Goal: Transaction & Acquisition: Obtain resource

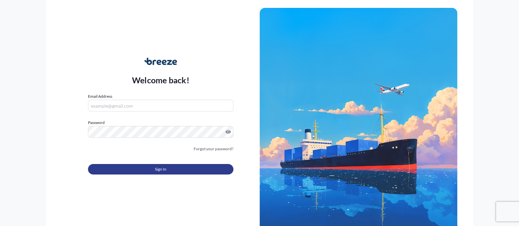
type input "[EMAIL_ADDRESS][DOMAIN_NAME]"
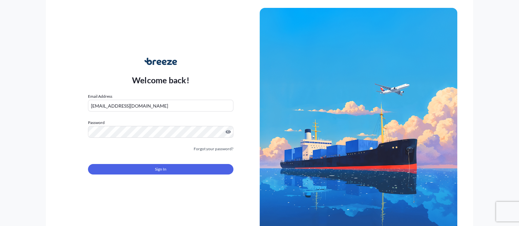
click at [144, 153] on form "Email Address [EMAIL_ADDRESS][DOMAIN_NAME] Password Must include: Upper & lower…" at bounding box center [160, 137] width 145 height 89
click at [144, 167] on button "Sign In" at bounding box center [160, 169] width 145 height 11
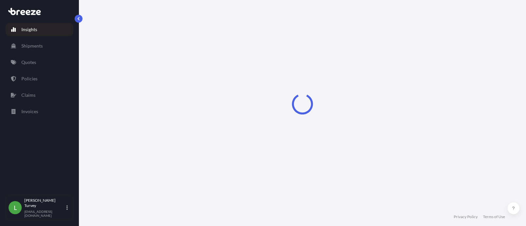
select select "2025"
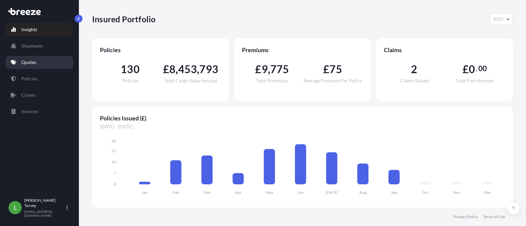
click at [33, 62] on p "Quotes" at bounding box center [28, 62] width 15 height 7
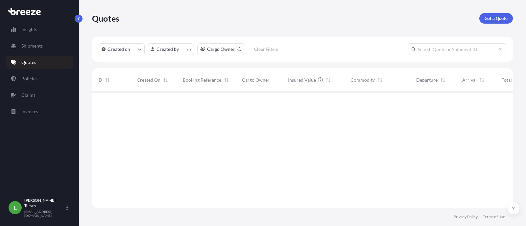
scroll to position [113, 414]
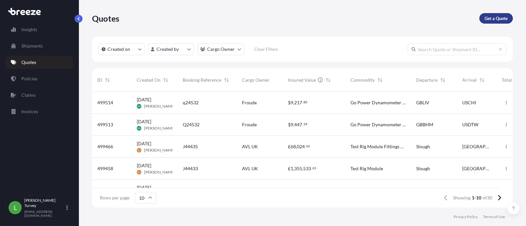
click at [491, 15] on p "Get a Quote" at bounding box center [495, 18] width 23 height 7
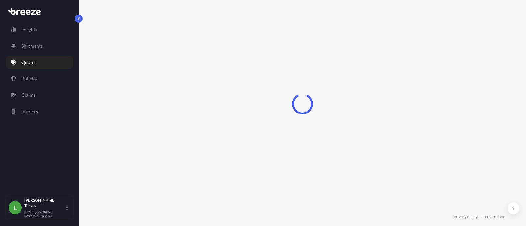
select select "Sea"
select select "1"
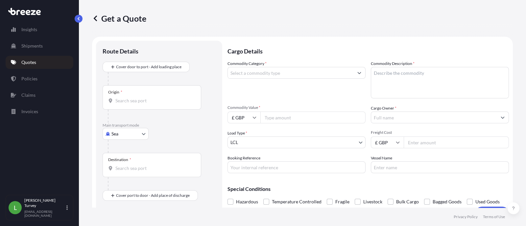
scroll to position [10, 0]
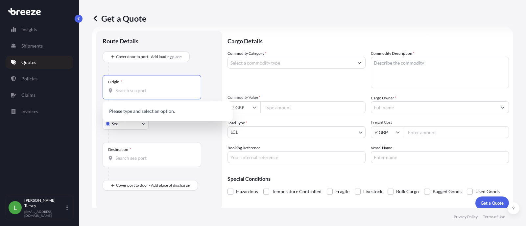
click at [166, 87] on input "Origin *" at bounding box center [154, 90] width 78 height 7
click at [124, 153] on div "Destination *" at bounding box center [151, 155] width 99 height 24
click at [124, 155] on input "Destination *" at bounding box center [154, 158] width 78 height 7
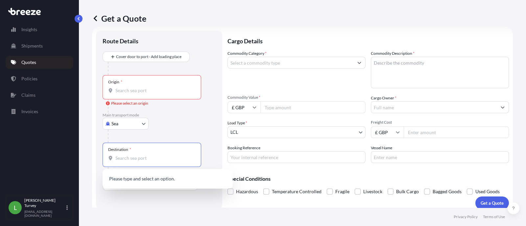
click at [126, 130] on div at bounding box center [162, 136] width 108 height 13
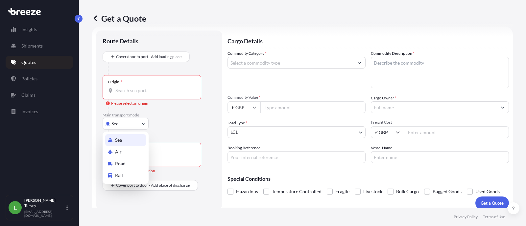
click at [134, 126] on body "0 options available. 0 options available. Insights Shipments Quotes Policies Cl…" at bounding box center [263, 113] width 526 height 226
click at [128, 152] on div "Air" at bounding box center [125, 152] width 41 height 12
select select "Air"
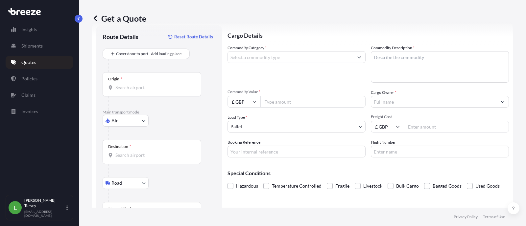
scroll to position [44, 0]
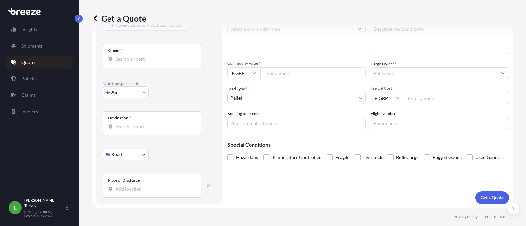
click at [138, 184] on div "Place of Discharge" at bounding box center [151, 186] width 99 height 24
click at [138, 186] on input "Place of Discharge" at bounding box center [154, 189] width 78 height 7
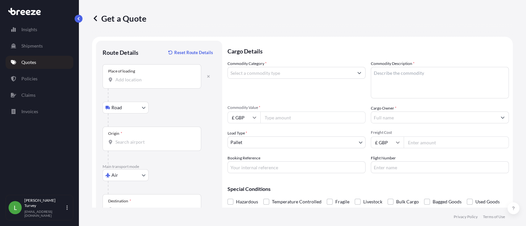
click at [134, 138] on div "Origin *" at bounding box center [151, 139] width 99 height 24
click at [134, 139] on input "Origin *" at bounding box center [154, 142] width 78 height 7
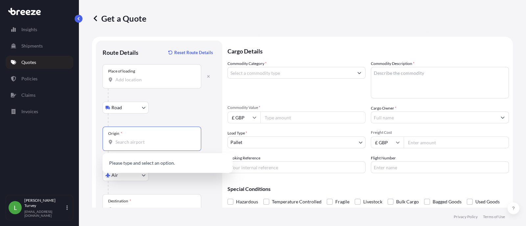
click at [136, 76] on div "Place of loading" at bounding box center [151, 76] width 99 height 24
click at [136, 77] on input "Place of loading" at bounding box center [154, 80] width 78 height 7
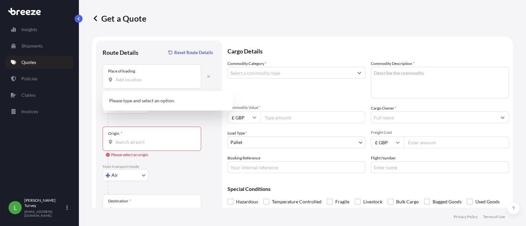
click at [177, 76] on div "Place of loading" at bounding box center [151, 76] width 99 height 24
click at [177, 77] on input "Place of loading" at bounding box center [154, 80] width 78 height 7
paste input "[GEOGRAPHIC_DATA]"
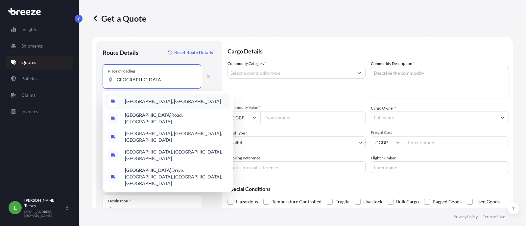
click at [176, 102] on div "[GEOGRAPHIC_DATA], [GEOGRAPHIC_DATA]" at bounding box center [167, 102] width 125 height 16
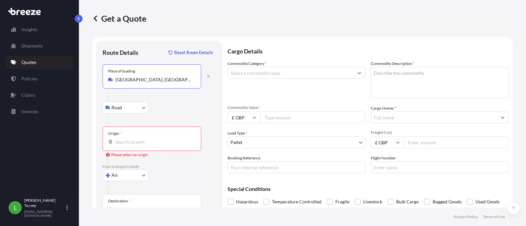
type input "[GEOGRAPHIC_DATA], [GEOGRAPHIC_DATA]"
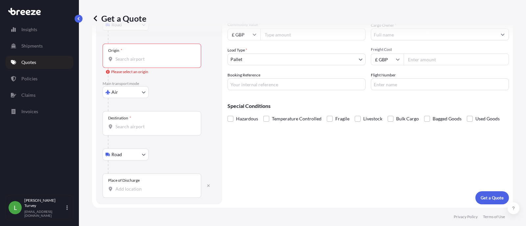
click at [165, 185] on div "Place of Discharge" at bounding box center [151, 186] width 99 height 24
click at [165, 186] on input "Place of Discharge" at bounding box center [154, 189] width 78 height 7
click at [149, 124] on input "Destination *" at bounding box center [154, 126] width 78 height 7
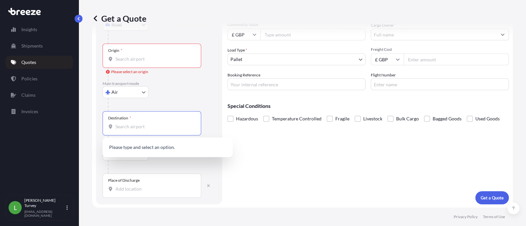
paste input "[GEOGRAPHIC_DATA]"
type input "[GEOGRAPHIC_DATA]"
type input "T"
drag, startPoint x: 150, startPoint y: 184, endPoint x: 146, endPoint y: 185, distance: 4.1
click at [149, 184] on div "Place of Discharge" at bounding box center [151, 186] width 99 height 24
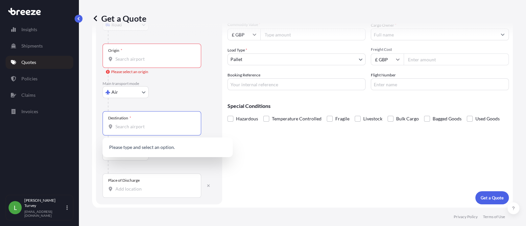
click at [149, 186] on input "Place of Discharge" at bounding box center [154, 189] width 78 height 7
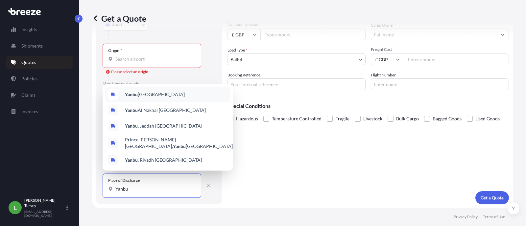
click at [151, 94] on span "Yanbu [GEOGRAPHIC_DATA]" at bounding box center [155, 94] width 60 height 7
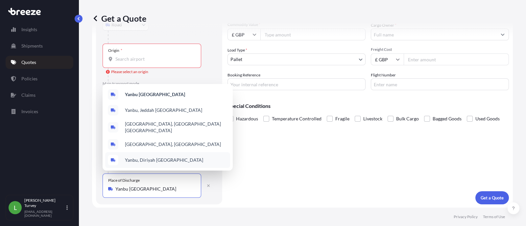
paste input "EMA"
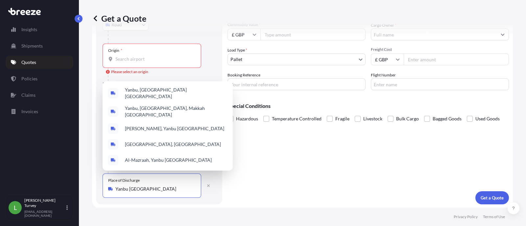
type input "Yanbu [GEOGRAPHIC_DATA]"
click at [155, 59] on input "Origin * Please select an origin" at bounding box center [154, 59] width 78 height 7
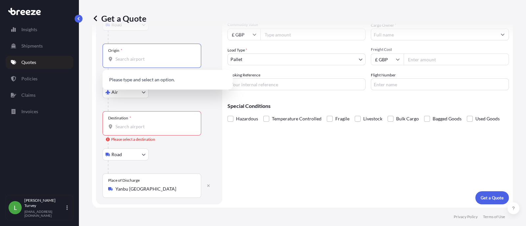
paste input "EMA"
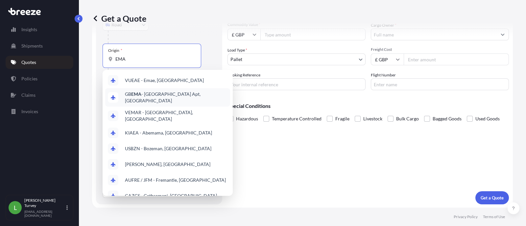
click at [205, 96] on span "GB EMA - [GEOGRAPHIC_DATA] Apt, [GEOGRAPHIC_DATA]" at bounding box center [176, 97] width 102 height 13
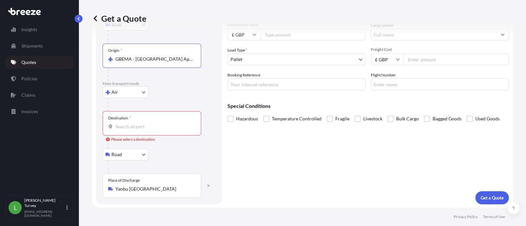
type input "GBEMA - [GEOGRAPHIC_DATA] Apt, [GEOGRAPHIC_DATA]"
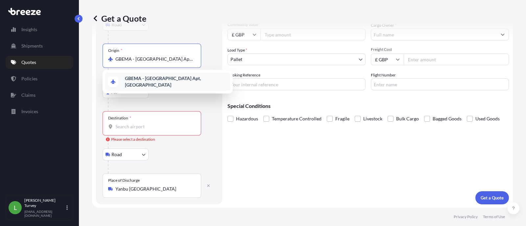
click at [161, 119] on div "Destination *" at bounding box center [151, 123] width 99 height 24
click at [161, 123] on input "Destination * Please select a destination" at bounding box center [154, 126] width 78 height 7
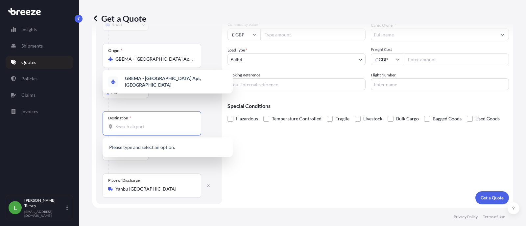
paste input "[PERSON_NAME]"
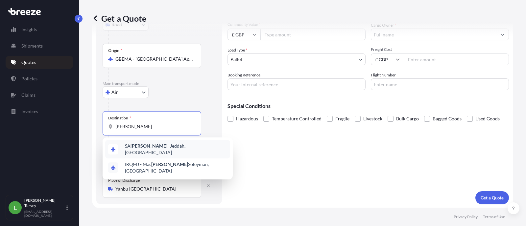
click at [204, 144] on div "SA [PERSON_NAME] - Jeddah, [GEOGRAPHIC_DATA]" at bounding box center [167, 149] width 125 height 18
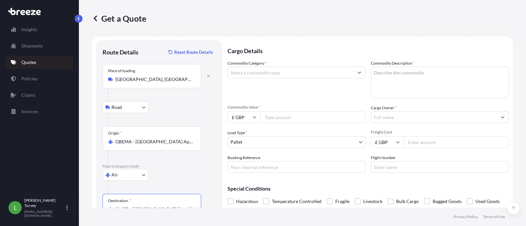
scroll to position [0, 0]
type input "SAJED - [GEOGRAPHIC_DATA], [GEOGRAPHIC_DATA]"
click at [275, 71] on input "Commodity Category *" at bounding box center [290, 73] width 125 height 12
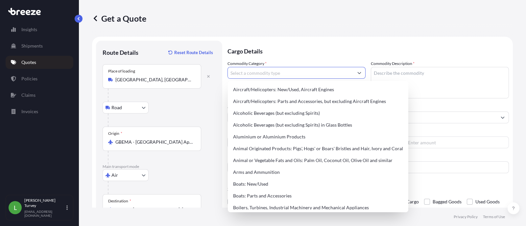
click at [272, 76] on input "Commodity Category *" at bounding box center [290, 73] width 125 height 12
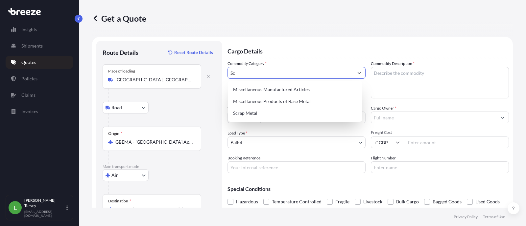
type input "S"
type input "s"
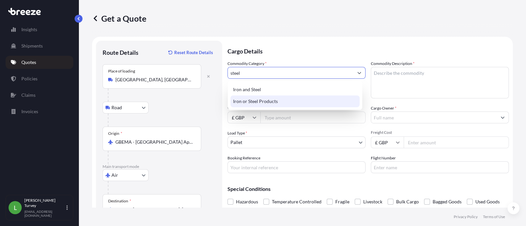
click at [255, 101] on div "Iron or Steel Products" at bounding box center [294, 102] width 129 height 12
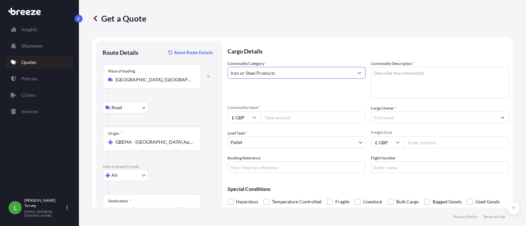
type input "Iron or Steel Products"
click at [275, 119] on input "Commodity Value *" at bounding box center [312, 118] width 105 height 12
paste input "3000"
type input "3000"
paste input "3000"
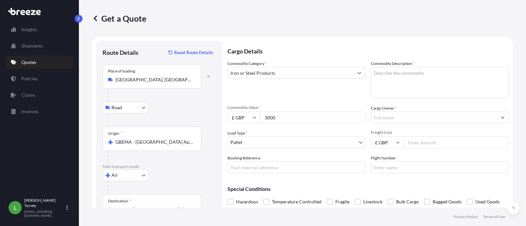
type input "3000"
click at [391, 114] on input "Cargo Owner *" at bounding box center [433, 118] width 125 height 12
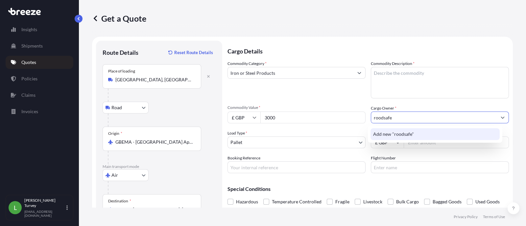
click at [425, 132] on div "Add new "roodsafe"" at bounding box center [434, 134] width 129 height 12
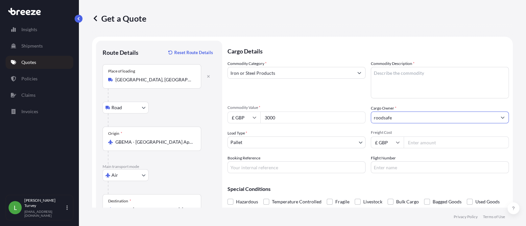
type input "roodsafe"
click at [417, 87] on textarea "Commodity Description *" at bounding box center [439, 83] width 138 height 32
type textarea "nuts and bolts"
click at [429, 146] on input "Freight Cost" at bounding box center [455, 143] width 105 height 12
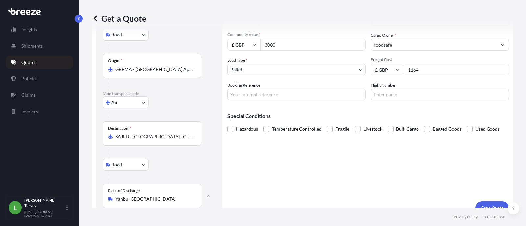
scroll to position [83, 0]
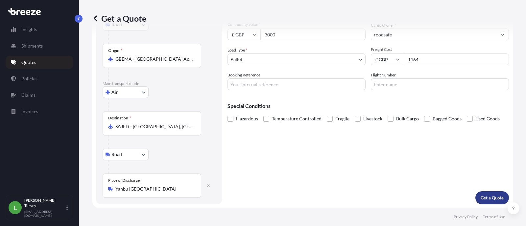
type input "1164"
click at [475, 199] on button "Get a Quote" at bounding box center [492, 197] width 34 height 13
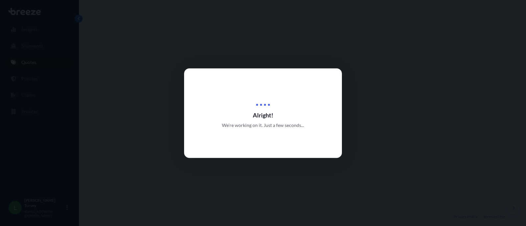
select select "Road"
select select "Air"
select select "Road"
select select "1"
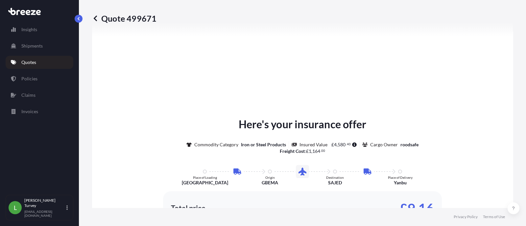
scroll to position [371, 0]
